Goal: Task Accomplishment & Management: Manage account settings

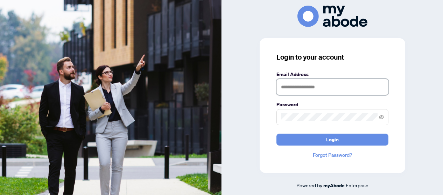
click at [290, 90] on input "text" at bounding box center [332, 87] width 112 height 16
type input "**********"
click at [280, 113] on span at bounding box center [332, 117] width 112 height 16
click at [276, 133] on button "Login" at bounding box center [332, 139] width 112 height 12
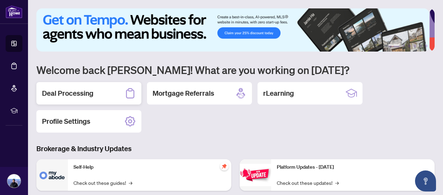
click at [85, 90] on h2 "Deal Processing" at bounding box center [67, 93] width 51 height 10
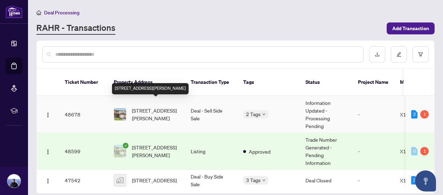
click at [159, 106] on span "[STREET_ADDRESS][PERSON_NAME]" at bounding box center [156, 113] width 48 height 15
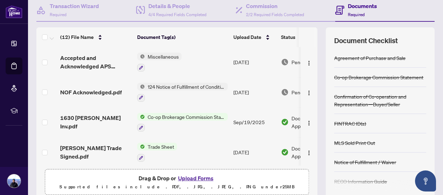
scroll to position [97, 0]
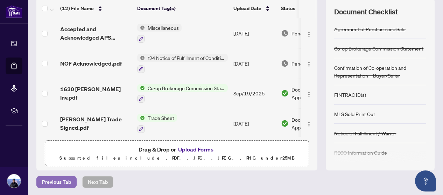
click at [53, 179] on span "Previous Tab" at bounding box center [56, 181] width 29 height 11
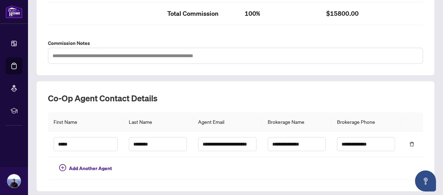
scroll to position [264, 0]
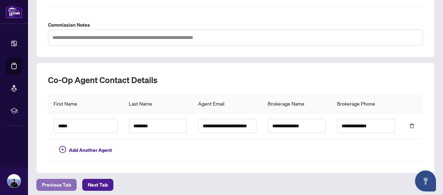
click at [47, 181] on span "Previous Tab" at bounding box center [56, 184] width 29 height 11
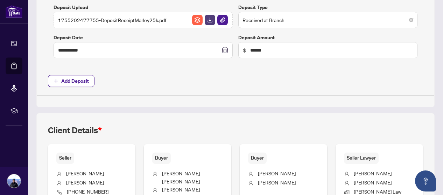
type input "**********"
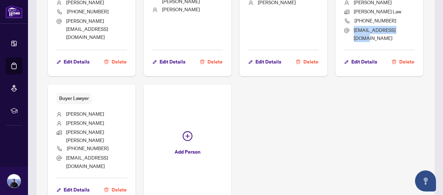
drag, startPoint x: 66, startPoint y: 129, endPoint x: 113, endPoint y: 130, distance: 47.6
click at [354, 41] on span "[EMAIL_ADDRESS][DOMAIN_NAME]" at bounding box center [375, 34] width 42 height 14
copy span "[EMAIL_ADDRESS][DOMAIN_NAME]"
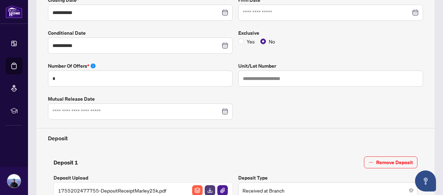
scroll to position [129, 0]
